Goal: Book appointment/travel/reservation

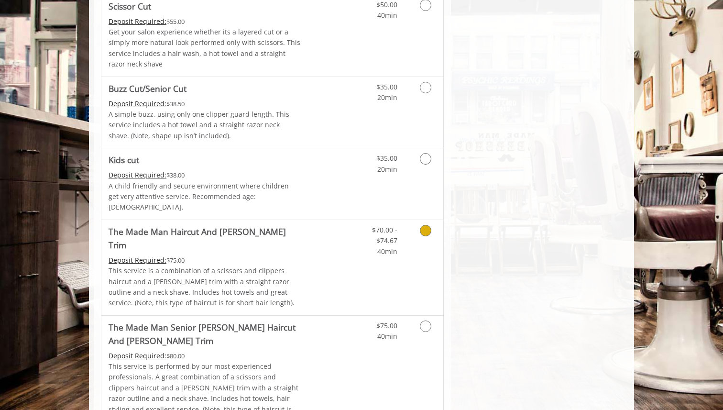
click at [275, 229] on link "The Made Man Haircut And [PERSON_NAME] Trim Deposit Required: $75.00 This servi…" at bounding box center [205, 267] width 192 height 95
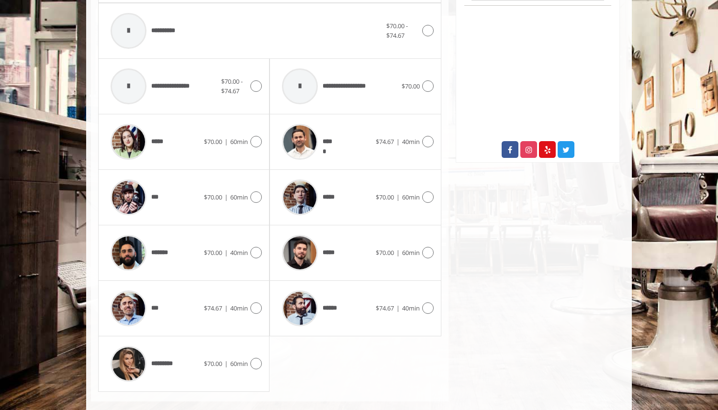
scroll to position [436, 0]
click at [420, 302] on div at bounding box center [427, 307] width 14 height 11
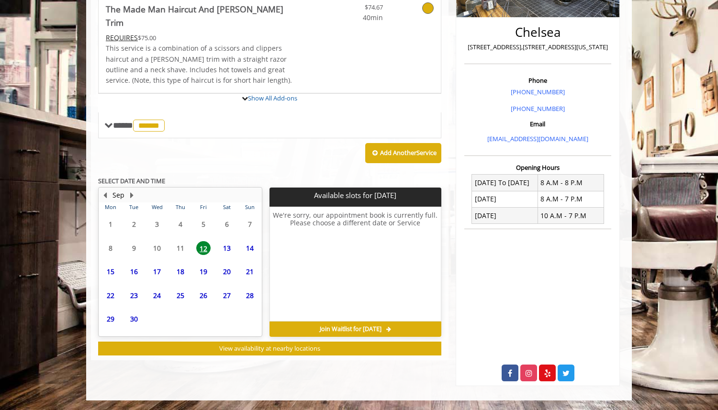
scroll to position [260, 0]
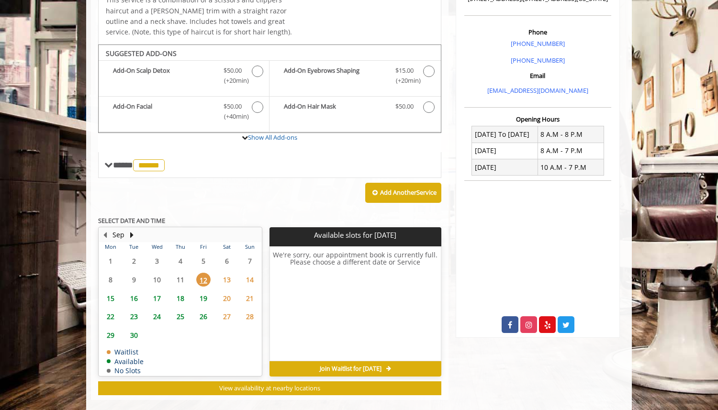
click at [109, 291] on span "15" at bounding box center [110, 298] width 14 height 14
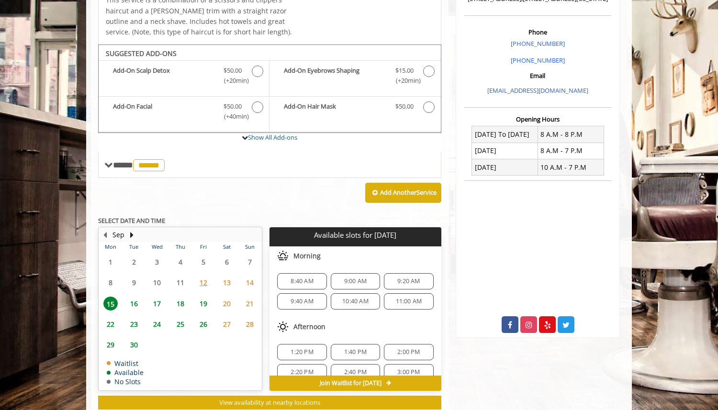
scroll to position [275, 0]
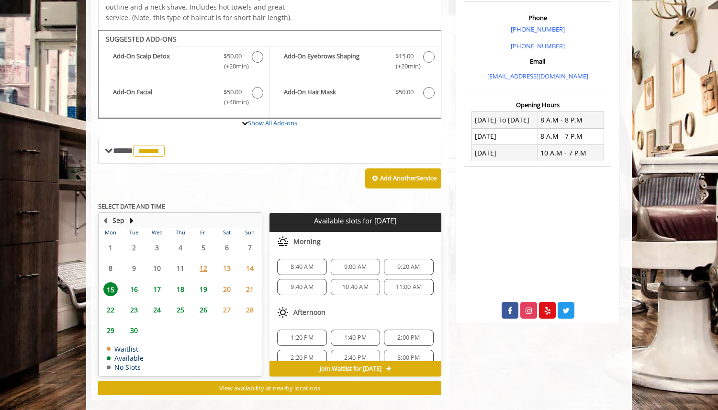
click at [134, 282] on span "16" at bounding box center [134, 289] width 14 height 14
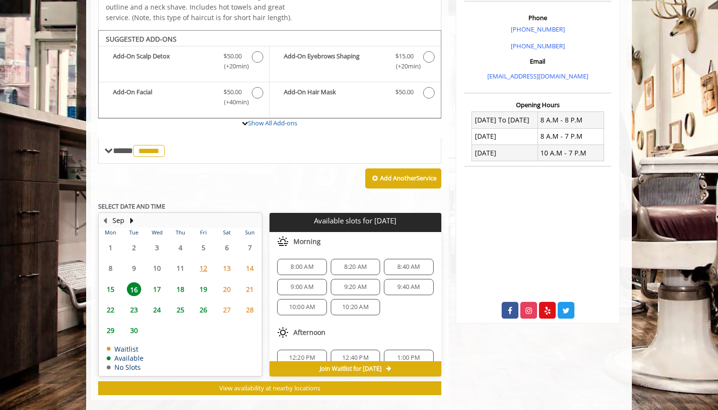
click at [113, 282] on span "15" at bounding box center [110, 289] width 14 height 14
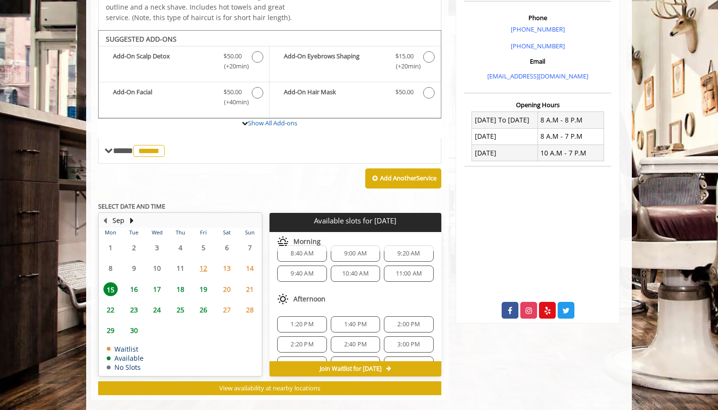
scroll to position [0, 0]
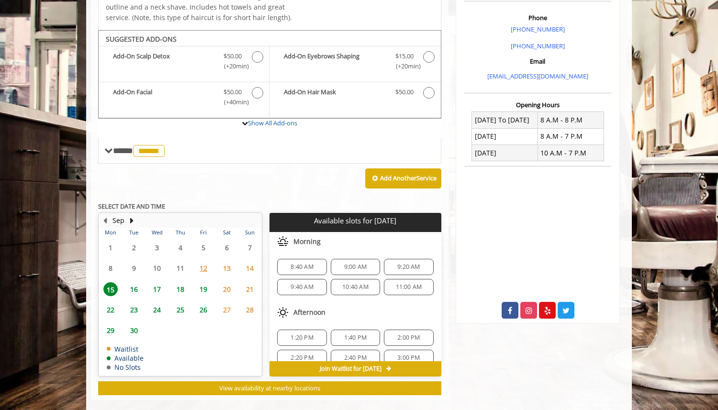
click at [138, 282] on span "16" at bounding box center [134, 289] width 14 height 14
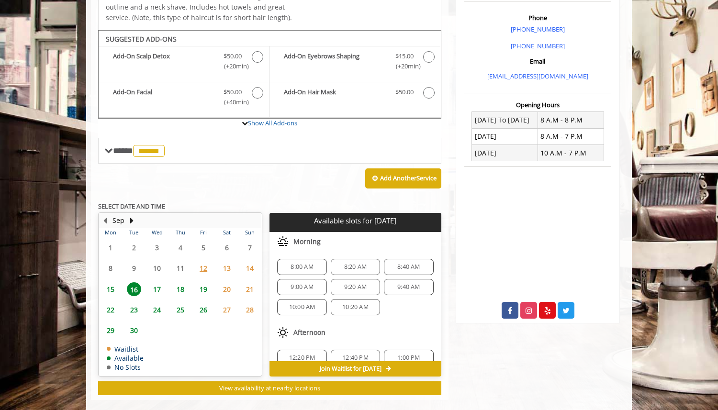
click at [158, 282] on span "17" at bounding box center [157, 289] width 14 height 14
click at [173, 282] on span "18" at bounding box center [180, 289] width 14 height 14
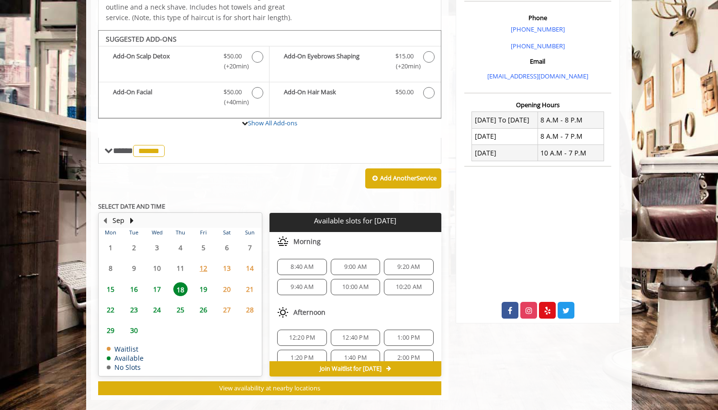
click at [205, 282] on span "19" at bounding box center [203, 289] width 14 height 14
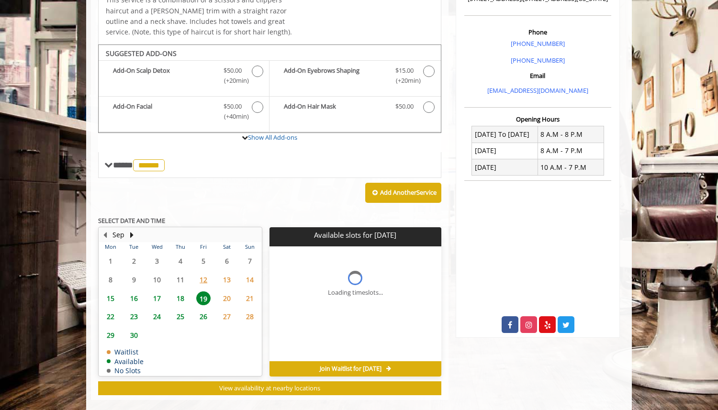
scroll to position [275, 0]
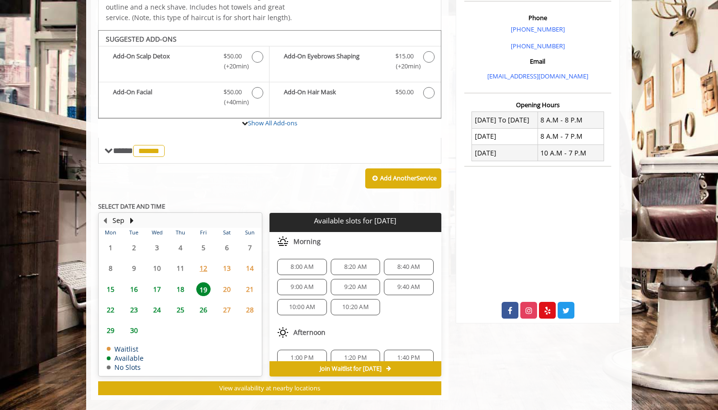
click at [180, 282] on span "18" at bounding box center [180, 289] width 14 height 14
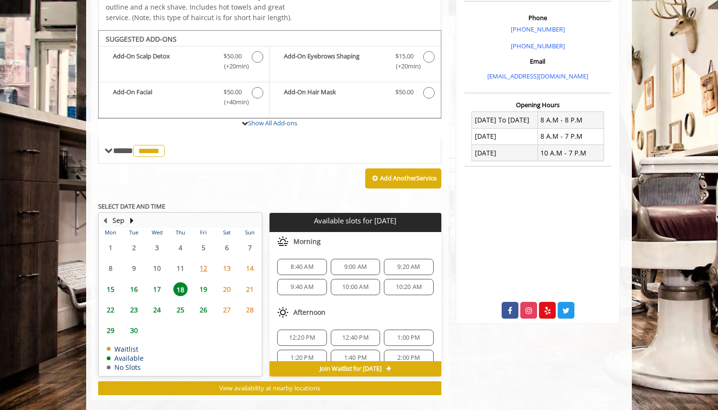
click at [159, 282] on span "17" at bounding box center [157, 289] width 14 height 14
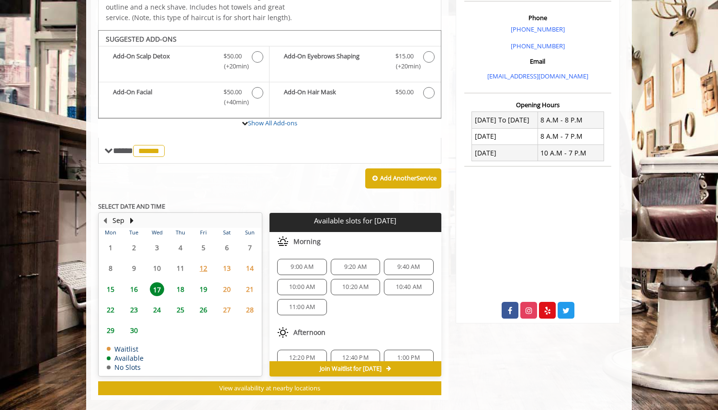
click at [202, 282] on span "19" at bounding box center [203, 289] width 14 height 14
click at [113, 282] on span "15" at bounding box center [110, 289] width 14 height 14
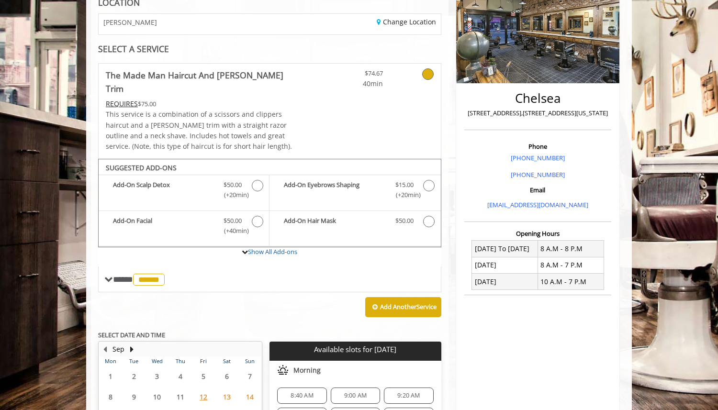
scroll to position [190, 0]
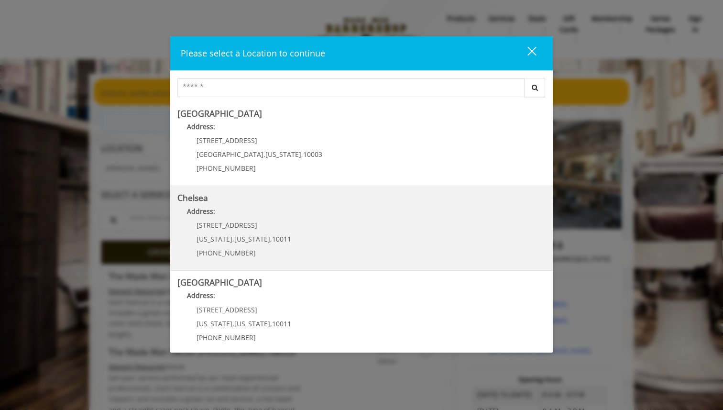
click at [388, 232] on link "Chelsea Address: [STREET_ADDRESS][US_STATE][US_STATE] (917) 639-3902" at bounding box center [362, 228] width 368 height 70
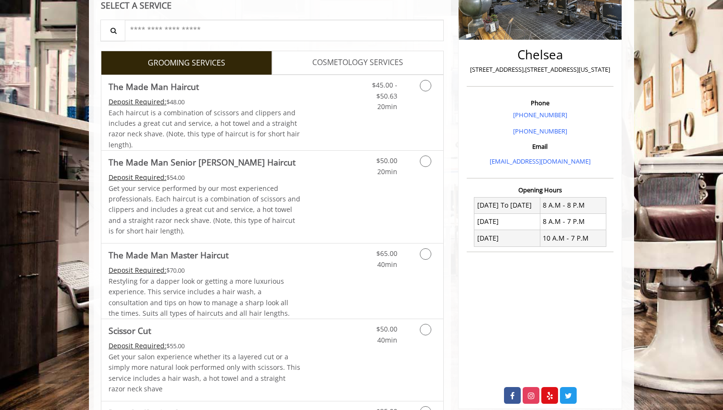
scroll to position [300, 0]
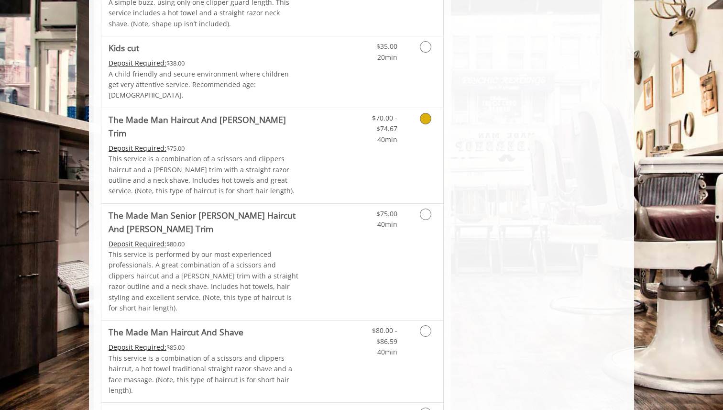
scroll to position [754, 0]
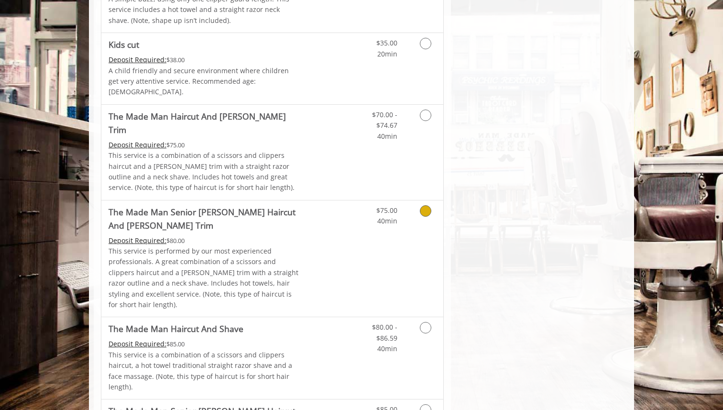
click at [401, 217] on div "$75.00 40min" at bounding box center [401, 258] width 86 height 117
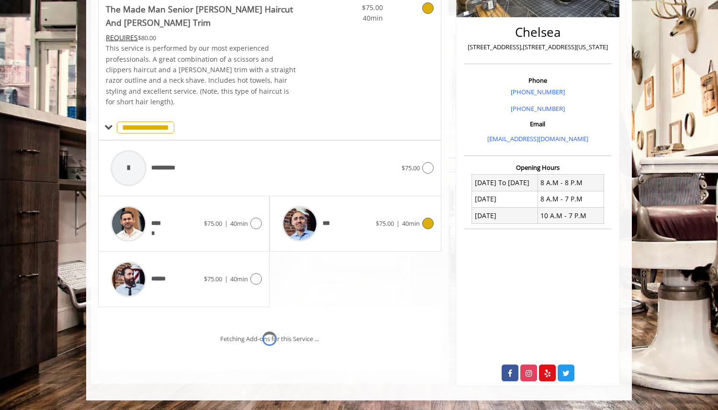
scroll to position [239, 0]
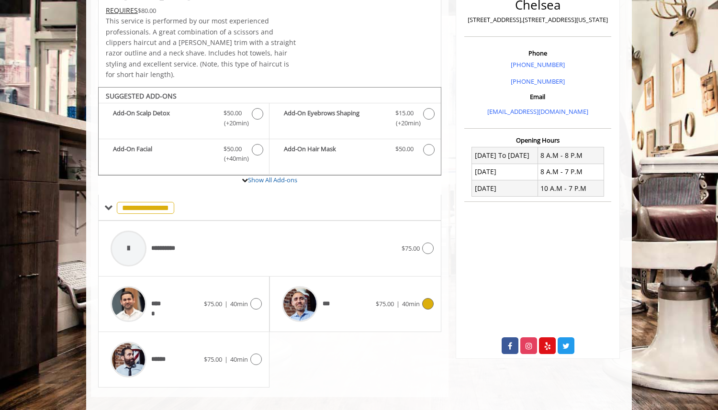
click at [402, 300] on div "*** $75.00 | 40min" at bounding box center [355, 303] width 156 height 45
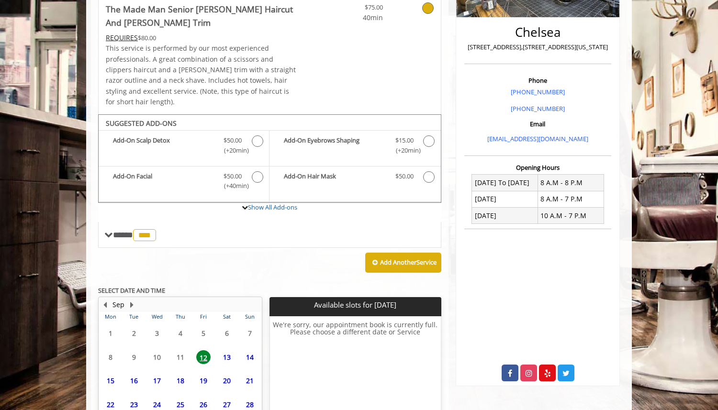
scroll to position [284, 0]
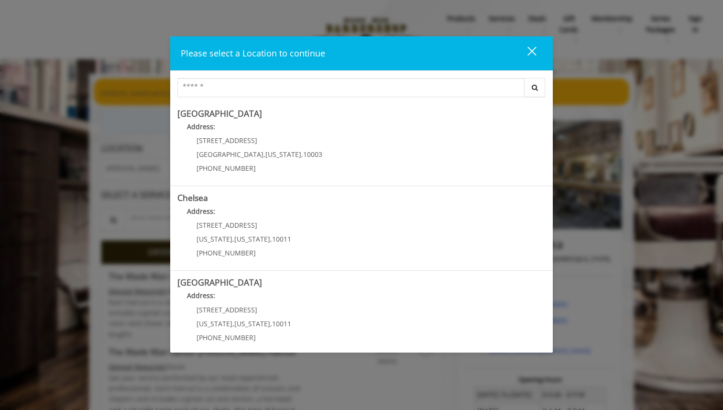
click at [527, 51] on div "close" at bounding box center [526, 53] width 19 height 14
